Goal: Task Accomplishment & Management: Use online tool/utility

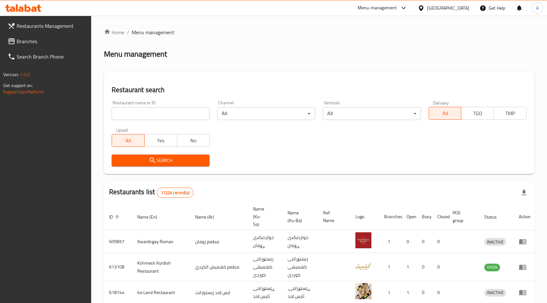
click at [177, 110] on input "search" at bounding box center [161, 113] width 98 height 13
type input "dolmachi"
click button "Search" at bounding box center [161, 161] width 98 height 12
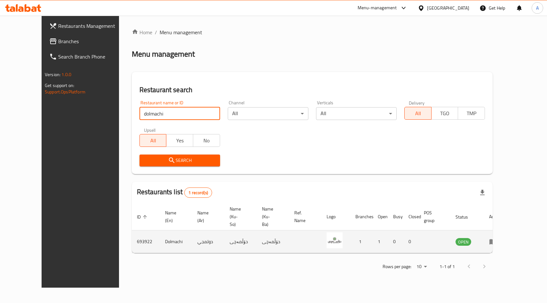
click at [501, 238] on link "enhanced table" at bounding box center [495, 242] width 12 height 8
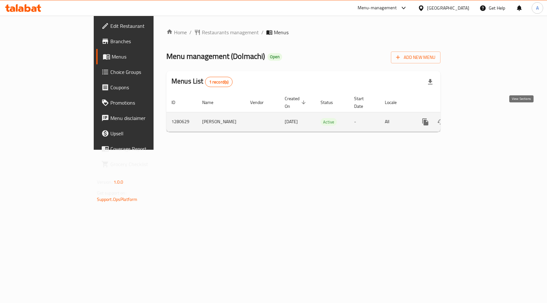
click at [480, 118] on link "enhanced table" at bounding box center [471, 121] width 15 height 15
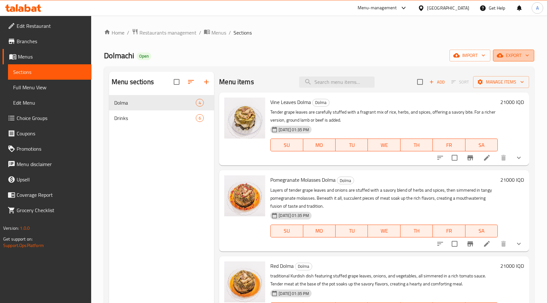
click at [528, 58] on icon "button" at bounding box center [527, 55] width 6 height 6
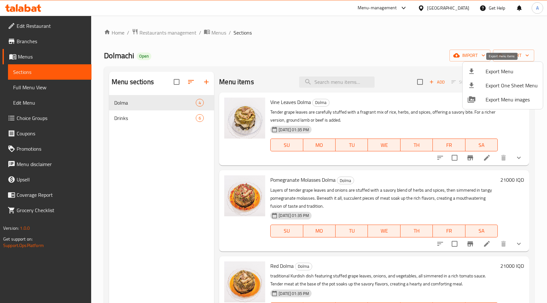
click at [518, 69] on span "Export Menu" at bounding box center [512, 72] width 52 height 8
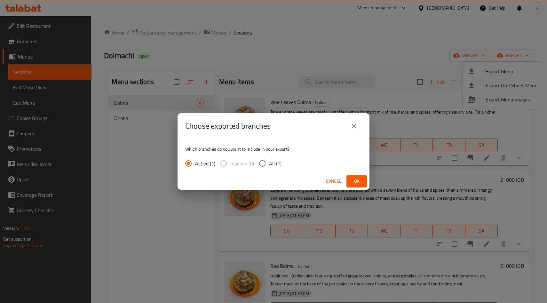
click at [355, 177] on span "Ok" at bounding box center [357, 181] width 10 height 8
